Goal: Task Accomplishment & Management: Complete application form

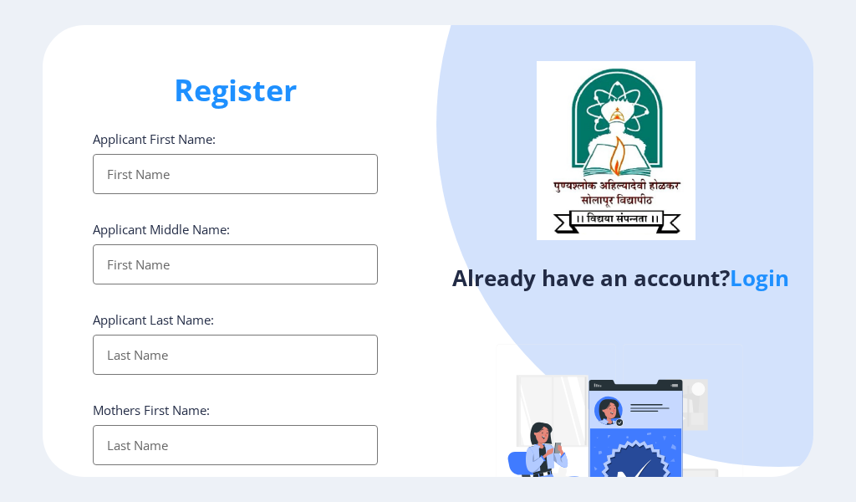
select select
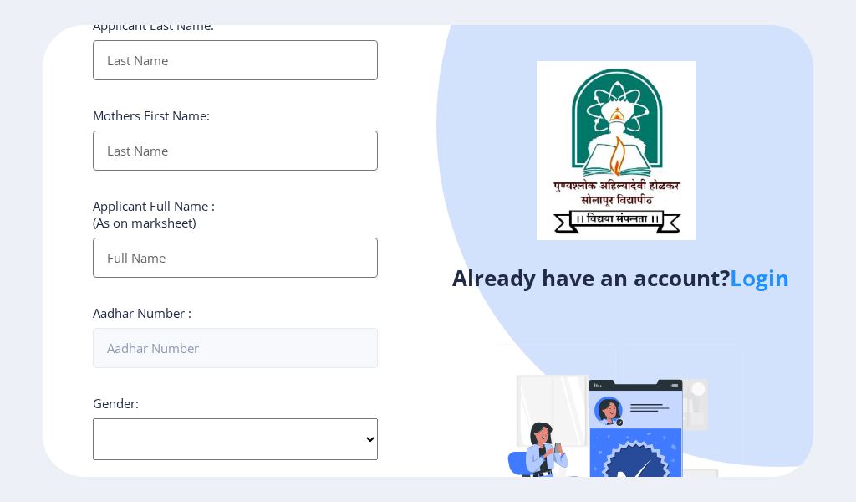
scroll to position [211, 0]
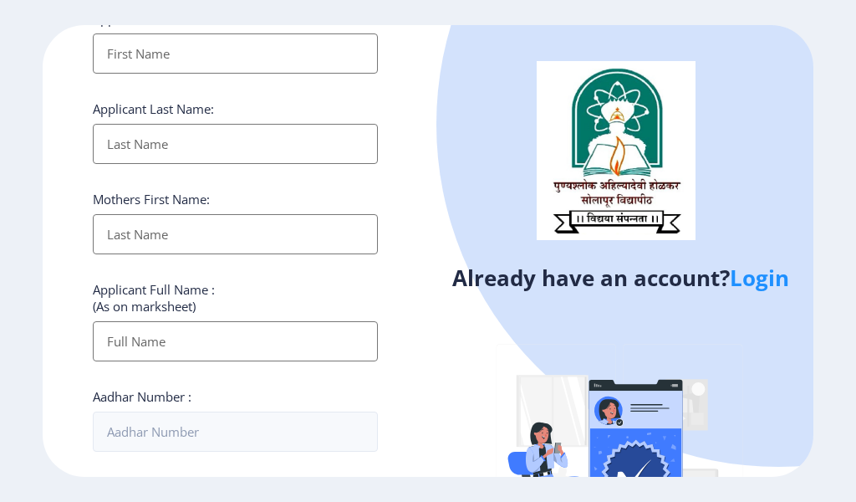
click at [766, 280] on link "Login" at bounding box center [759, 277] width 59 height 30
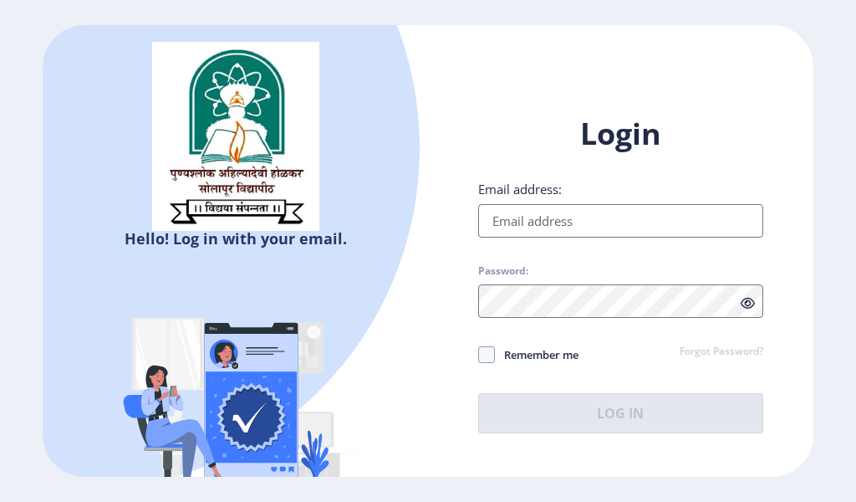
click at [536, 224] on input "Email address:" at bounding box center [620, 220] width 285 height 33
type input "[EMAIL_ADDRESS][DOMAIN_NAME]"
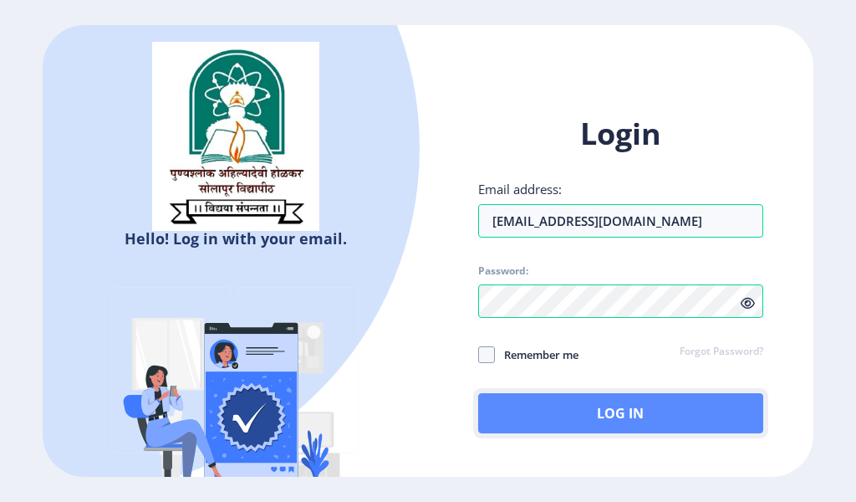
click at [536, 424] on button "Log In" at bounding box center [620, 413] width 285 height 40
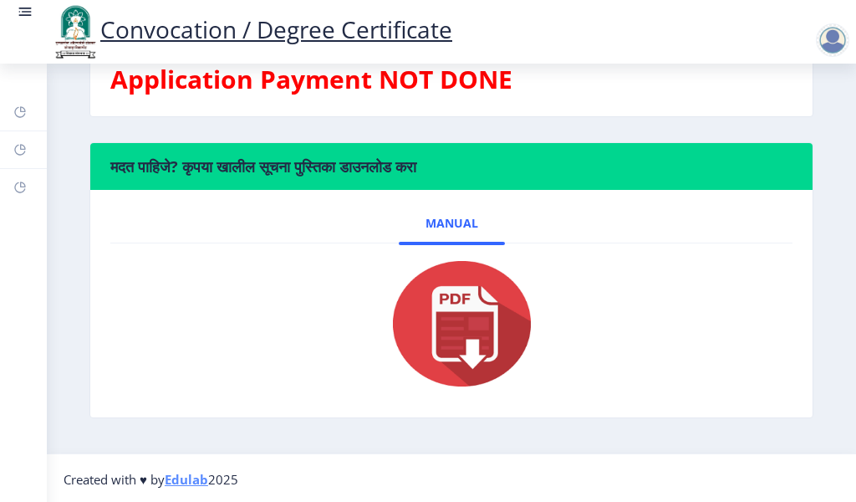
scroll to position [607, 0]
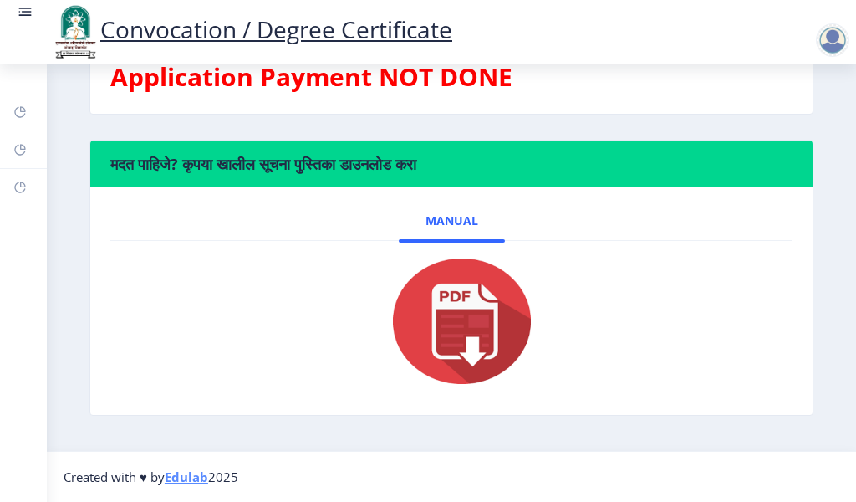
click at [472, 334] on img at bounding box center [451, 321] width 167 height 134
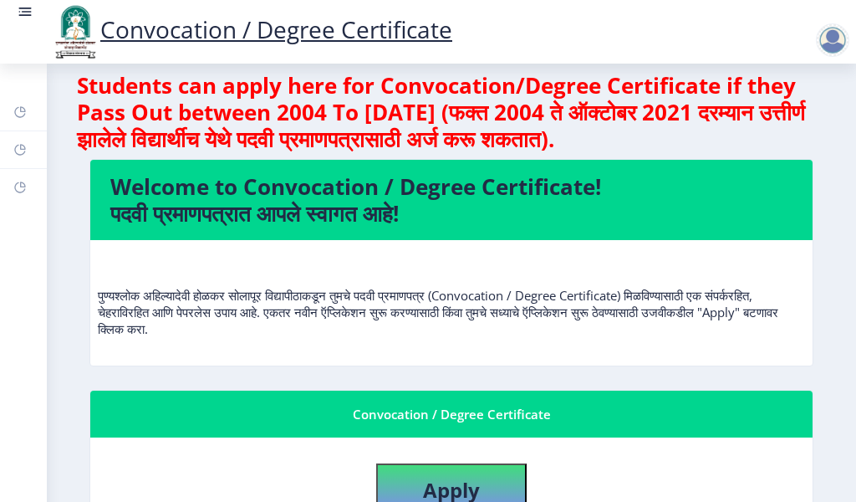
scroll to position [0, 0]
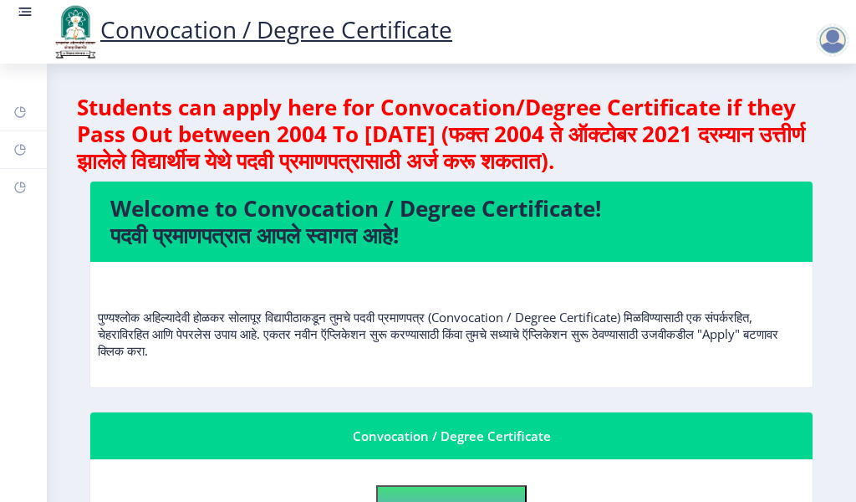
click at [22, 18] on rect at bounding box center [25, 11] width 17 height 17
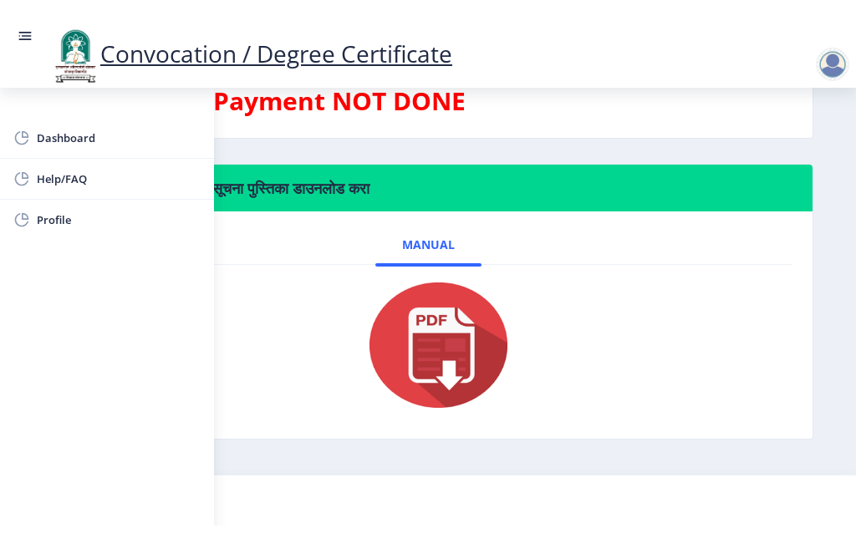
scroll to position [523, 0]
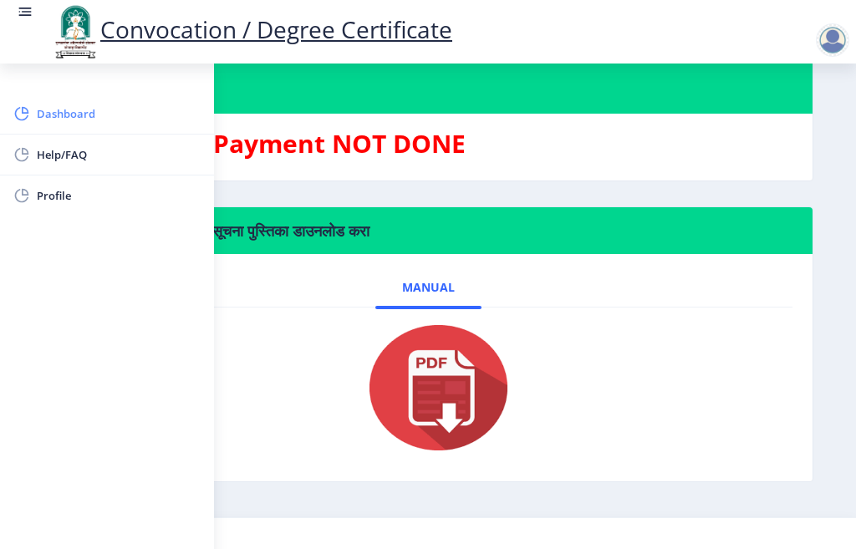
click at [71, 117] on span "Dashboard" at bounding box center [119, 114] width 164 height 20
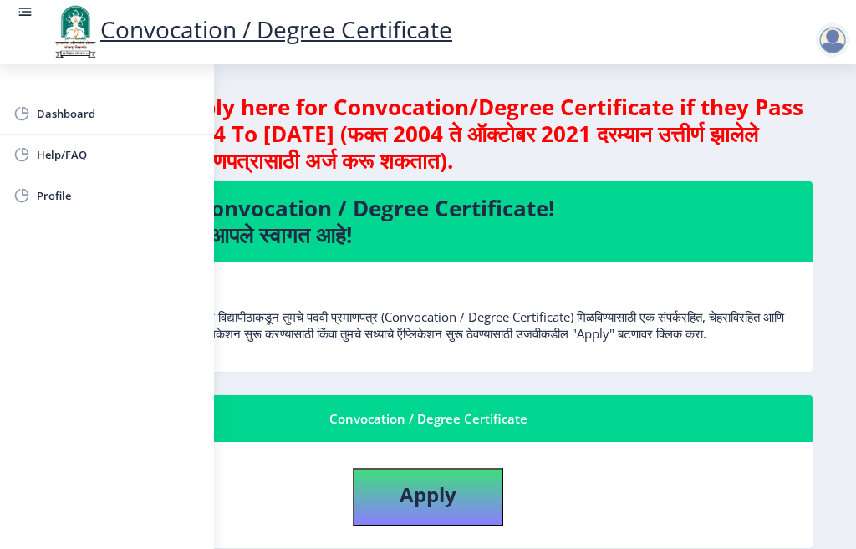
click at [443, 429] on div "Convocation / Degree Certificate" at bounding box center [428, 419] width 729 height 20
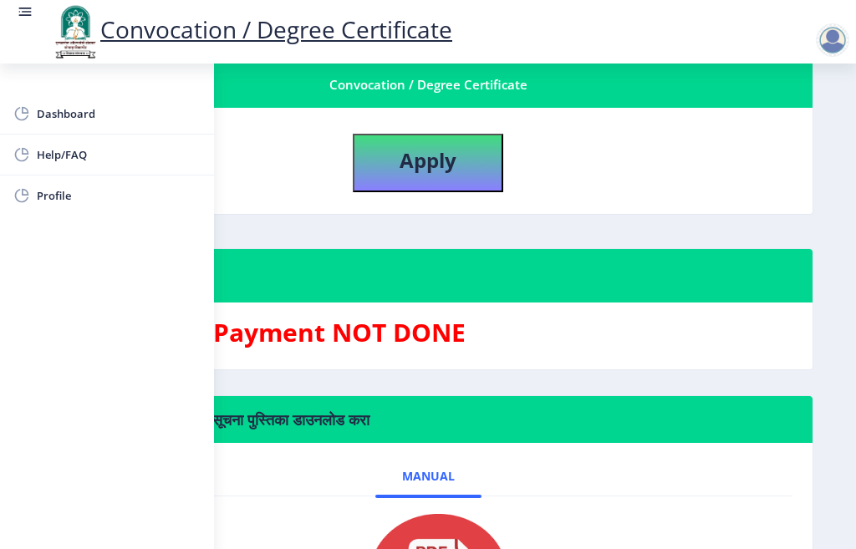
scroll to position [418, 0]
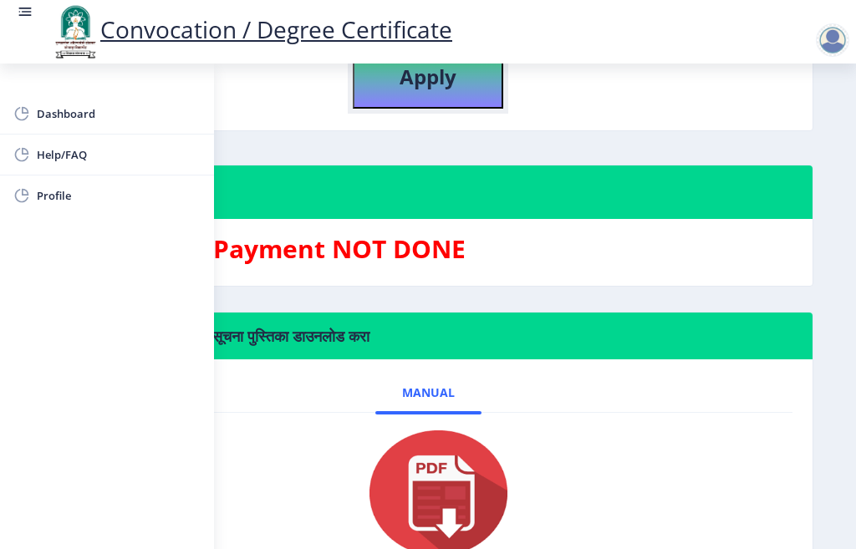
click at [414, 90] on b "Apply" at bounding box center [428, 77] width 57 height 28
select select
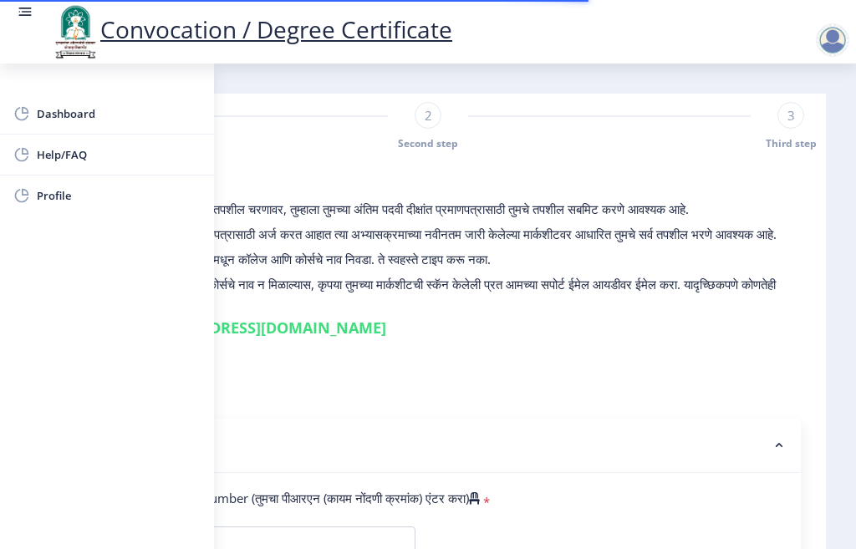
drag, startPoint x: 456, startPoint y: 540, endPoint x: 221, endPoint y: 525, distance: 235.4
click at [21, 18] on rect at bounding box center [25, 11] width 17 height 17
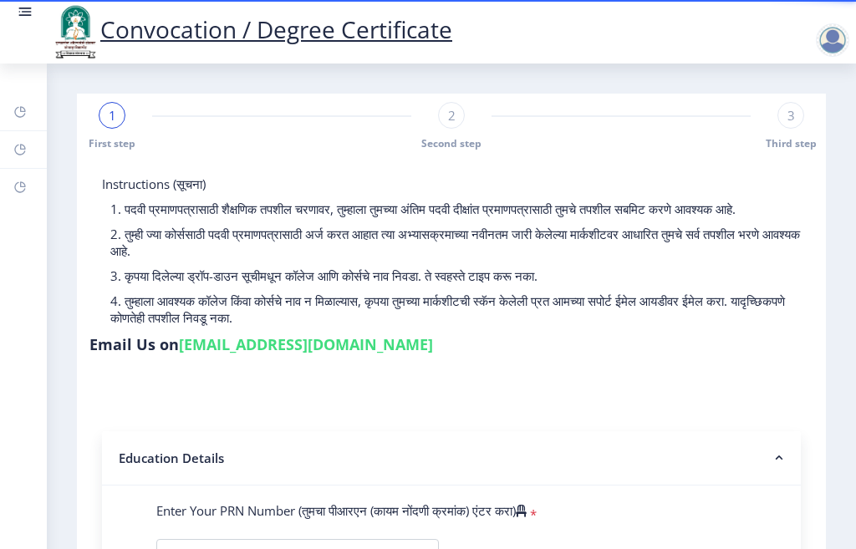
click at [825, 37] on div at bounding box center [832, 39] width 33 height 33
click at [17, 111] on rect at bounding box center [19, 111] width 13 height 13
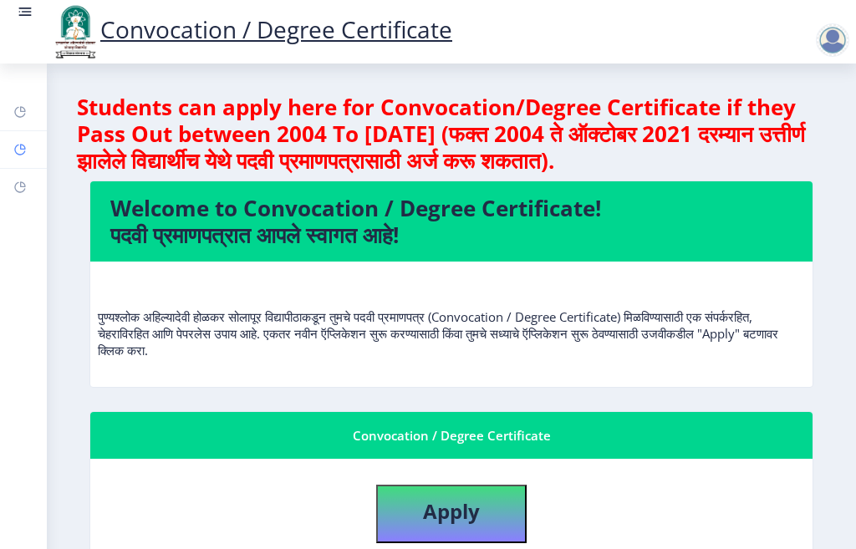
click at [19, 147] on rect at bounding box center [19, 149] width 13 height 13
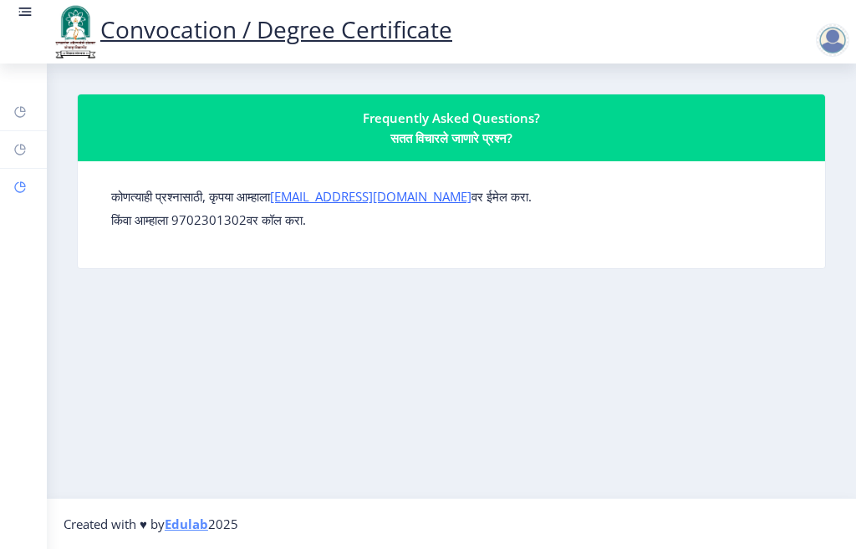
click at [13, 190] on rect at bounding box center [19, 187] width 13 height 13
select select
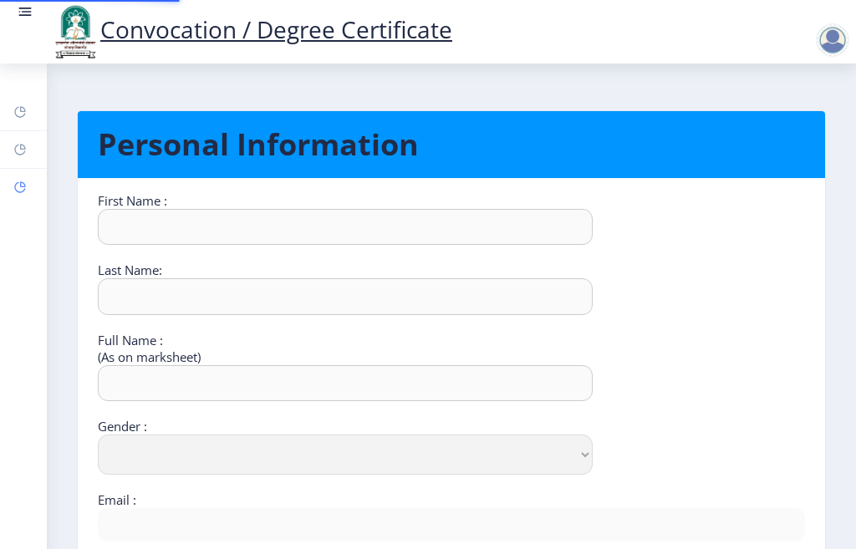
type input "[PERSON_NAME]"
type input "JADHAV"
type input "[PERSON_NAME]"
select select "[DEMOGRAPHIC_DATA]"
type input "[EMAIL_ADDRESS][DOMAIN_NAME]"
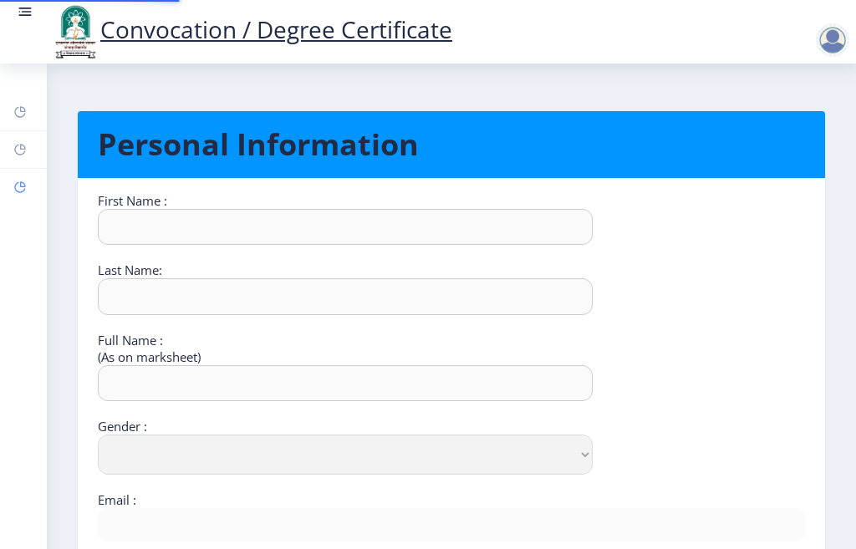
type input "9922263310"
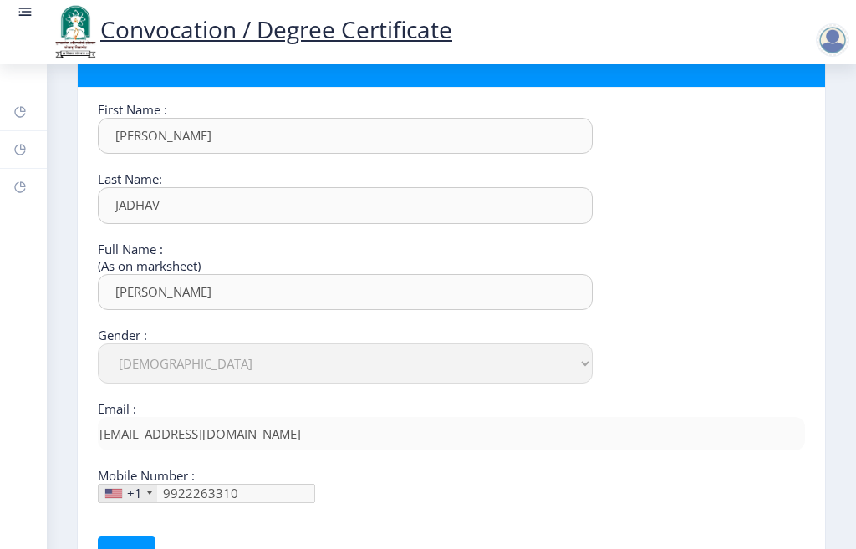
scroll to position [62, 0]
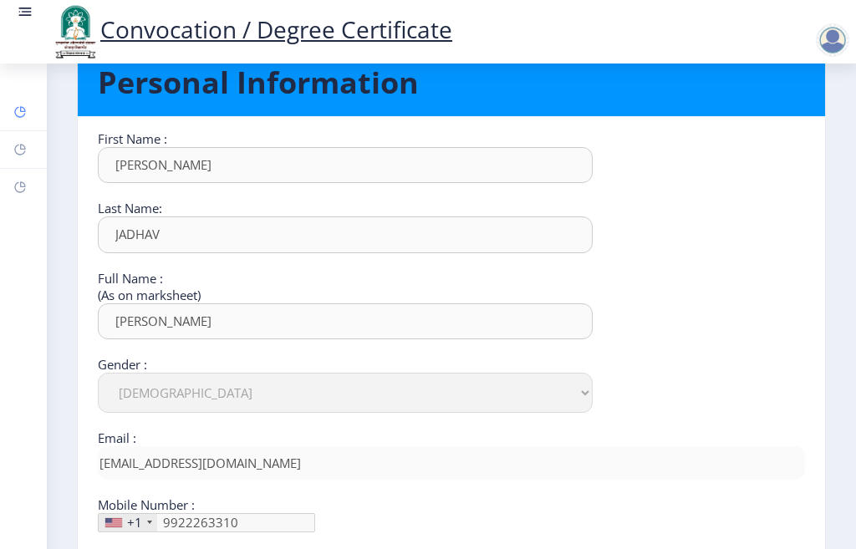
click at [15, 117] on rect at bounding box center [19, 111] width 13 height 13
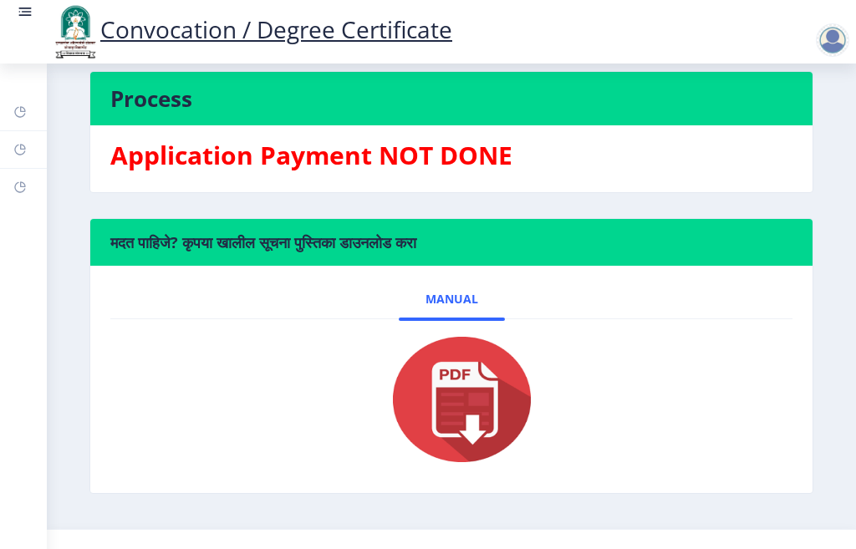
scroll to position [559, 0]
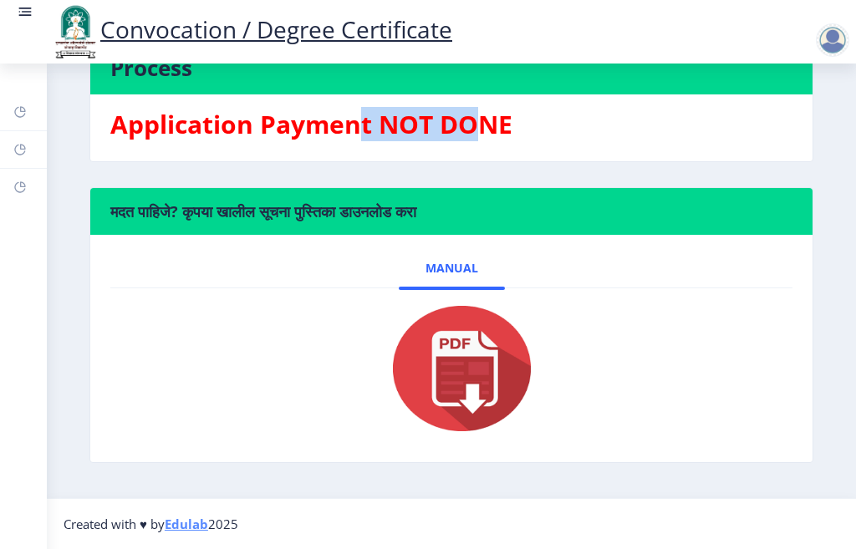
drag, startPoint x: 364, startPoint y: 107, endPoint x: 474, endPoint y: 115, distance: 110.6
click at [474, 115] on h3 "Application Payment NOT DONE" at bounding box center [451, 124] width 682 height 33
click at [284, 116] on h3 "Application Payment NOT DONE" at bounding box center [451, 124] width 682 height 33
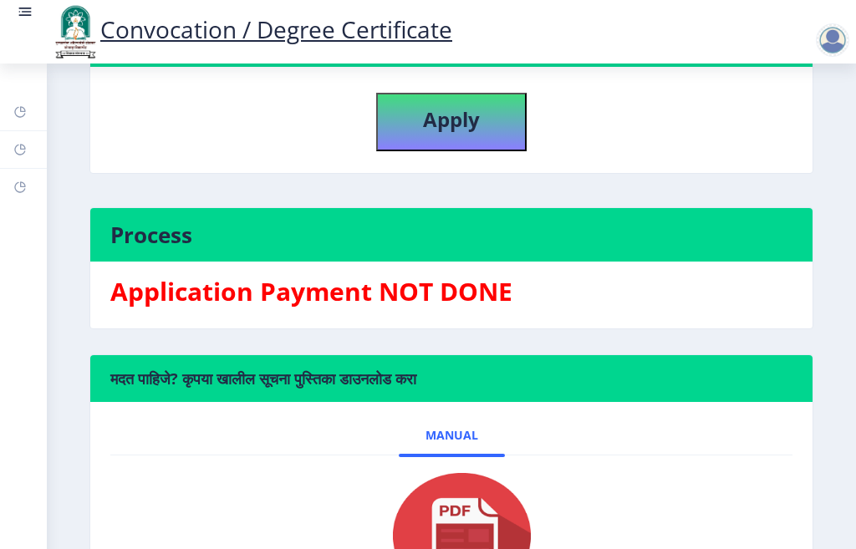
click at [840, 39] on div at bounding box center [832, 39] width 33 height 33
click at [771, 131] on span "Log out" at bounding box center [789, 130] width 107 height 20
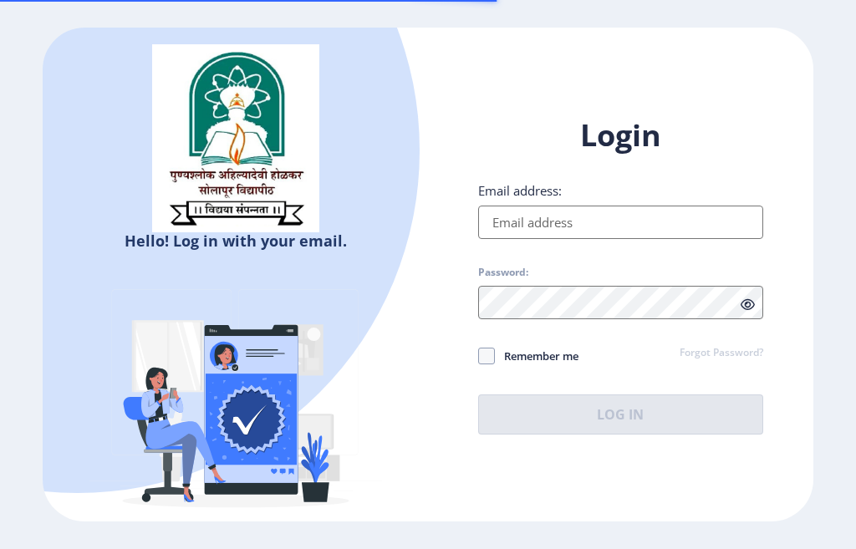
type input "[EMAIL_ADDRESS][DOMAIN_NAME]"
